Goal: Information Seeking & Learning: Learn about a topic

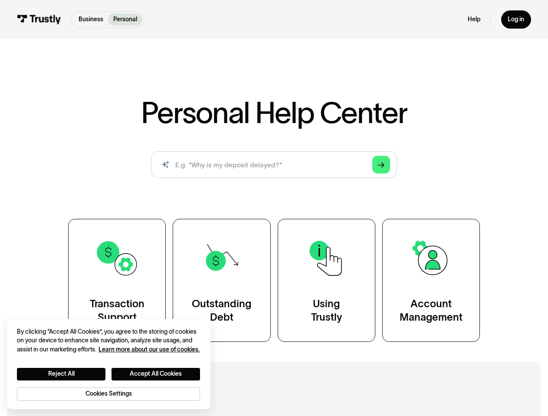
click at [274, 208] on div "Personal Help Center AI-powered search ( 1 / 4 ) Type your question and our sma…" at bounding box center [273, 220] width 491 height 244
click at [381, 165] on polygon "Search" at bounding box center [381, 165] width 7 height 6
click at [61, 374] on button "Reject All" at bounding box center [61, 374] width 88 height 13
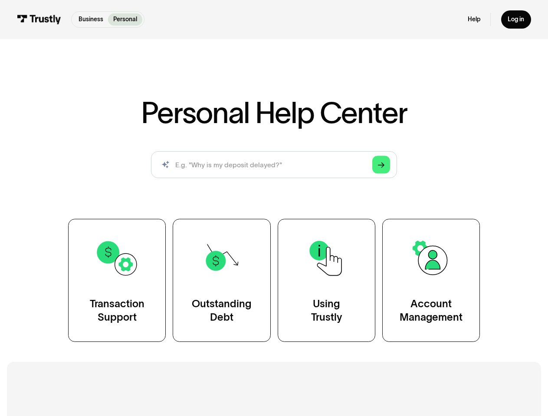
click at [156, 374] on button "Accept All Cookies" at bounding box center [155, 374] width 88 height 13
